Goal: Information Seeking & Learning: Learn about a topic

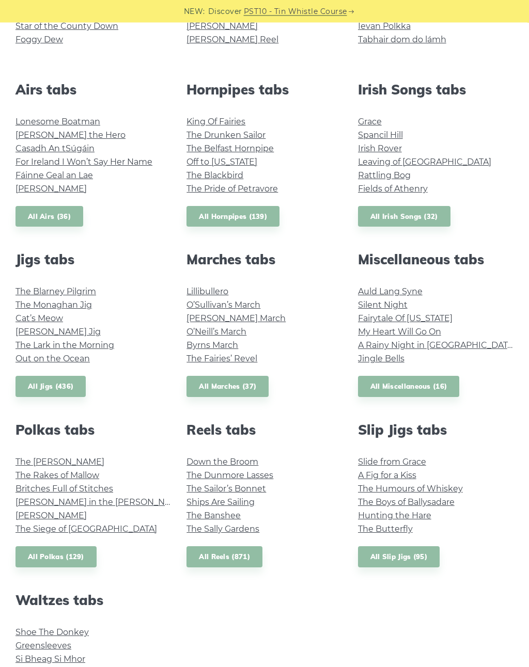
scroll to position [366, 0]
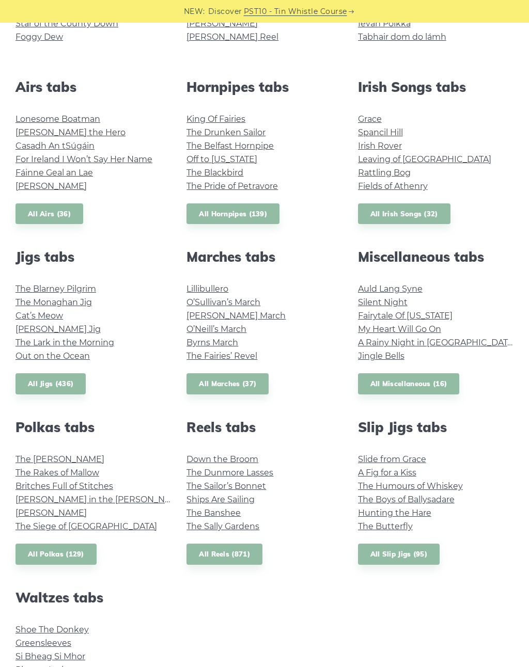
click at [398, 318] on link "Fairytale Of New York" at bounding box center [405, 316] width 95 height 10
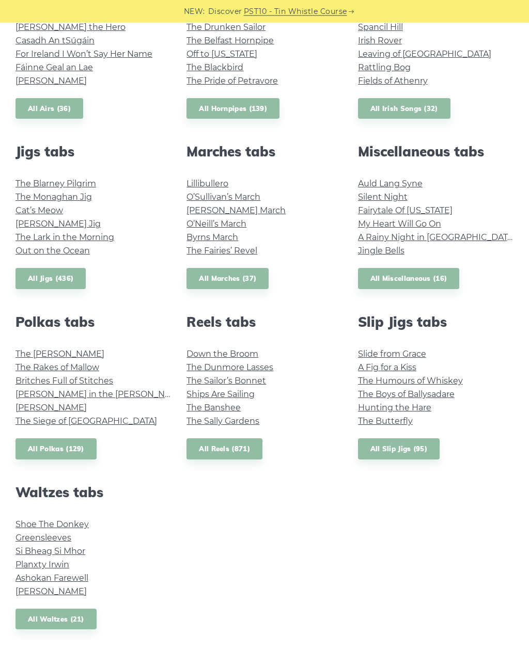
scroll to position [469, 0]
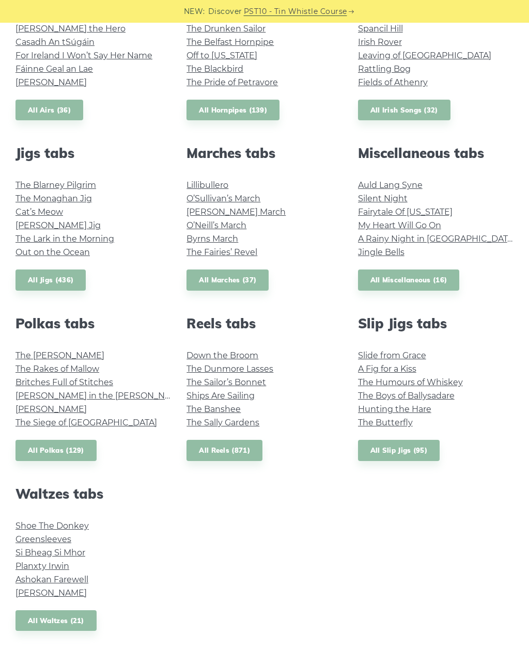
click at [385, 283] on link "All Miscellaneous (16)" at bounding box center [409, 280] width 102 height 21
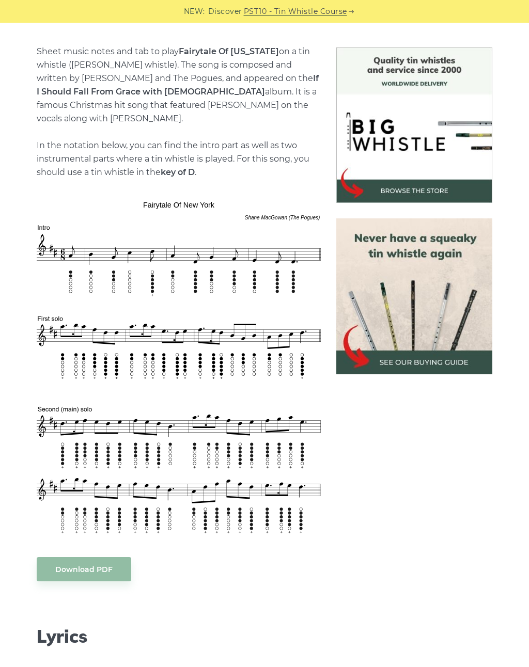
scroll to position [247, 0]
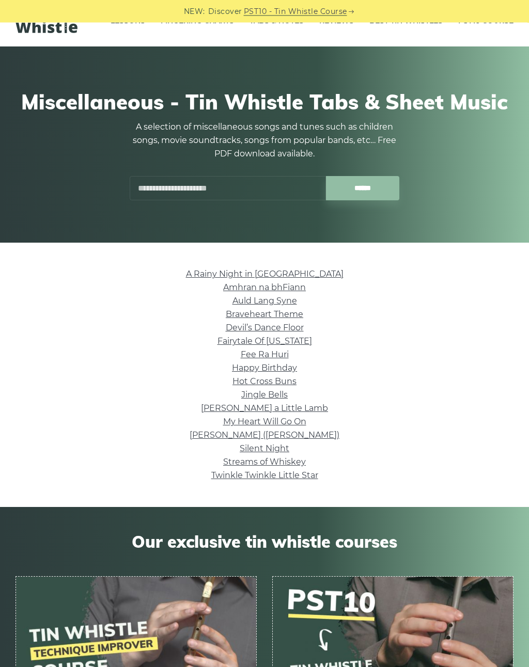
scroll to position [29, 0]
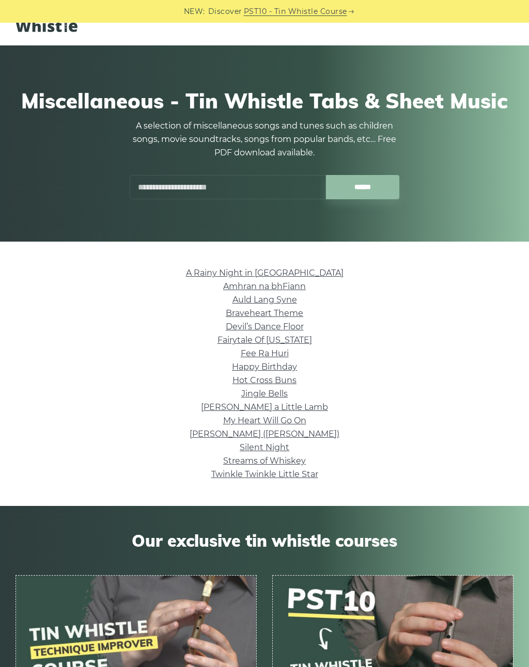
click at [285, 313] on link "Braveheart Theme" at bounding box center [264, 313] width 77 height 10
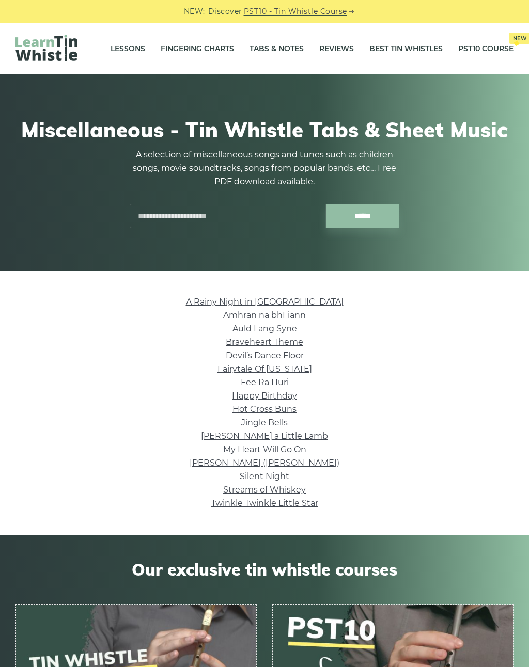
scroll to position [45, 0]
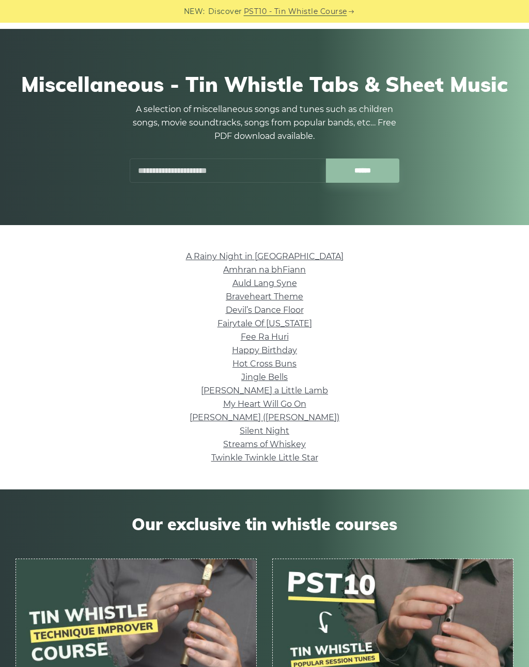
click at [283, 287] on link "Auld Lang Syne" at bounding box center [264, 283] width 65 height 10
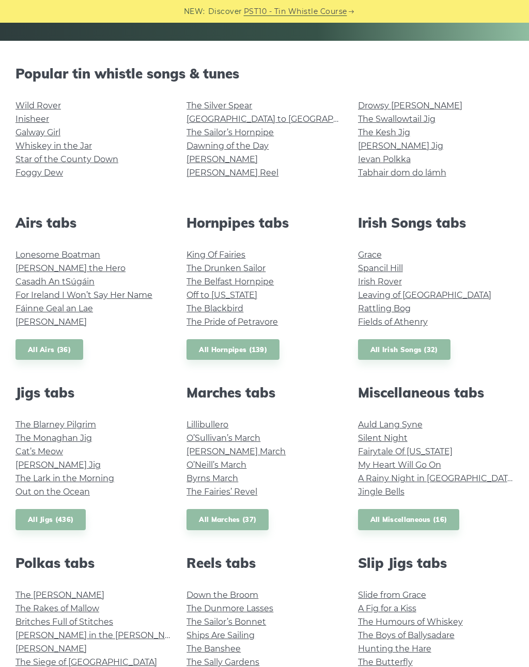
scroll to position [226, 0]
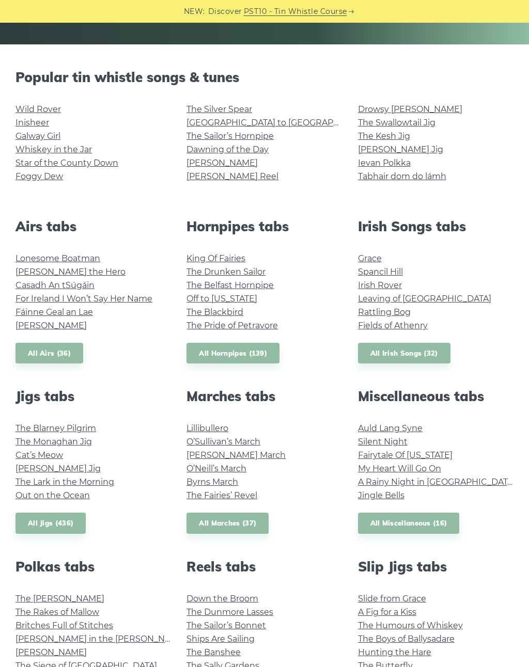
click at [44, 105] on link "Wild Rover" at bounding box center [37, 109] width 45 height 10
click at [232, 126] on link "[GEOGRAPHIC_DATA] to [GEOGRAPHIC_DATA]" at bounding box center [281, 123] width 191 height 10
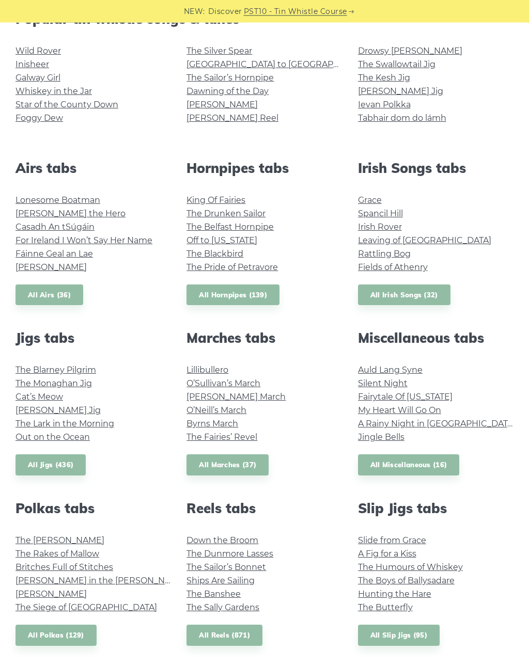
scroll to position [285, 0]
click at [211, 213] on link "The Drunken Sailor" at bounding box center [225, 214] width 79 height 10
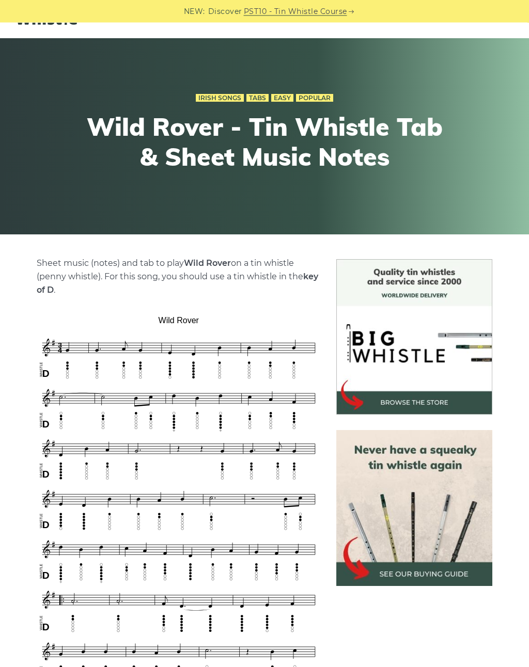
scroll to position [34, 0]
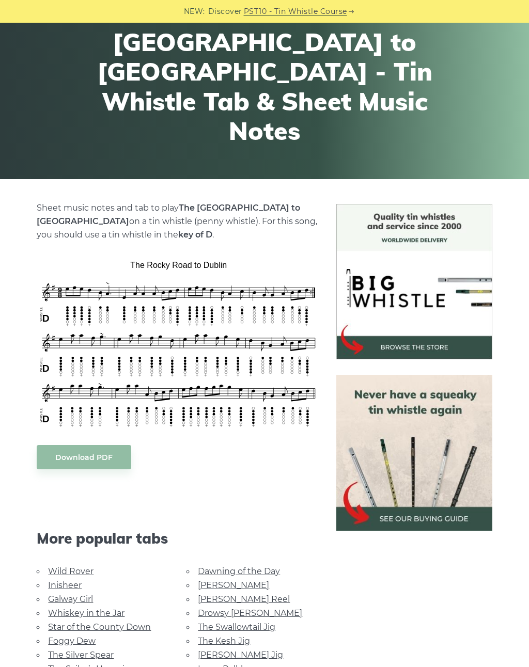
scroll to position [91, 0]
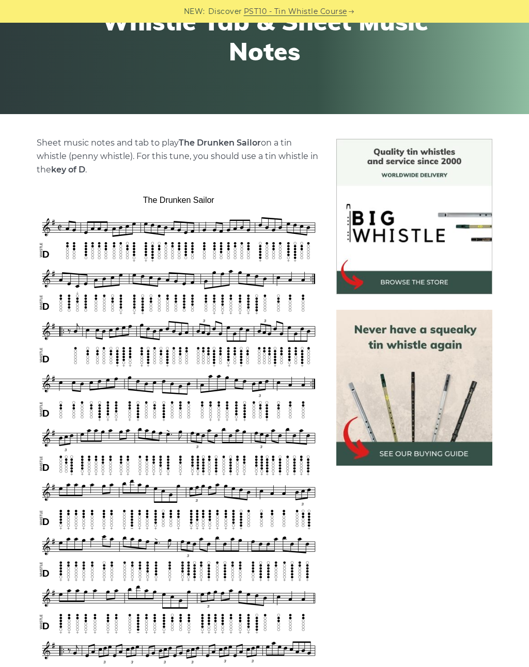
scroll to position [152, 0]
